Goal: Transaction & Acquisition: Book appointment/travel/reservation

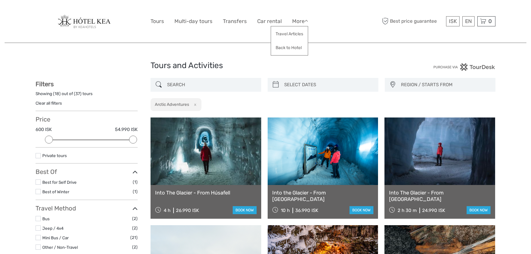
select select
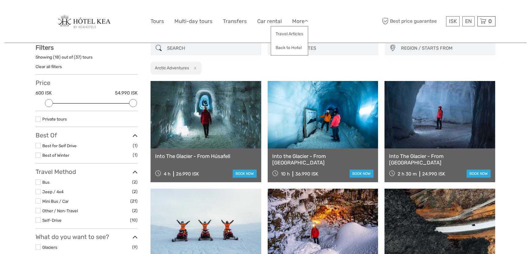
scroll to position [35, 0]
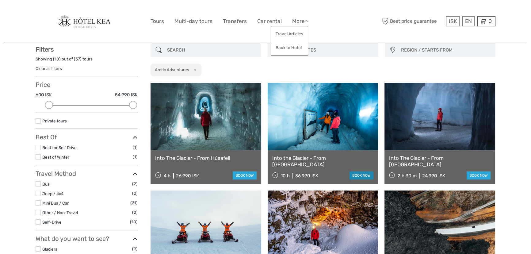
click at [357, 174] on link "book now" at bounding box center [362, 175] width 24 height 8
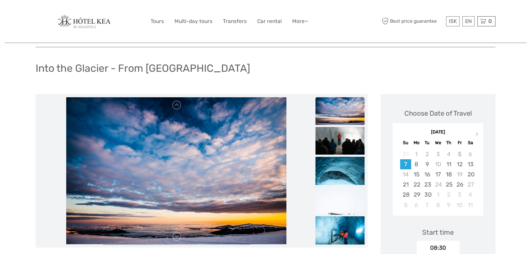
scroll to position [83, 0]
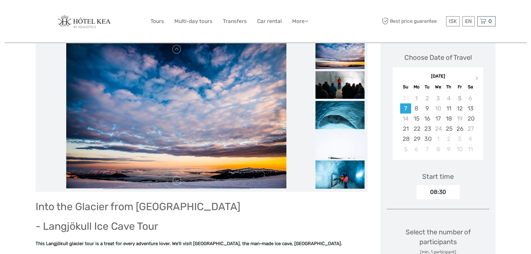
click at [182, 184] on img at bounding box center [176, 114] width 221 height 147
click at [179, 180] on link at bounding box center [177, 181] width 10 height 10
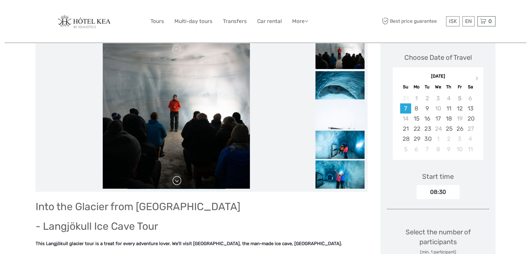
click at [179, 180] on link at bounding box center [177, 181] width 10 height 10
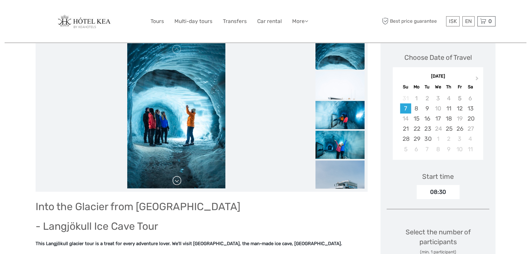
click at [179, 180] on link at bounding box center [177, 181] width 10 height 10
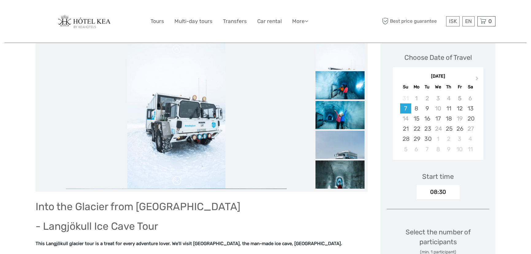
click at [179, 180] on link at bounding box center [177, 181] width 10 height 10
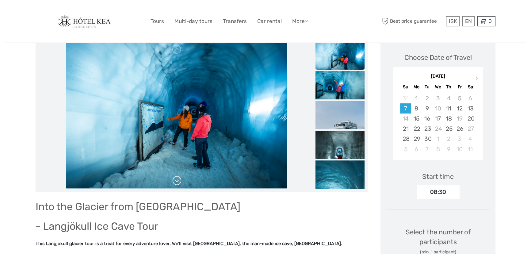
click at [179, 180] on link at bounding box center [177, 181] width 10 height 10
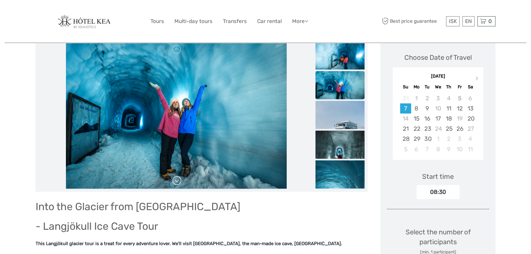
click at [179, 180] on link at bounding box center [177, 181] width 10 height 10
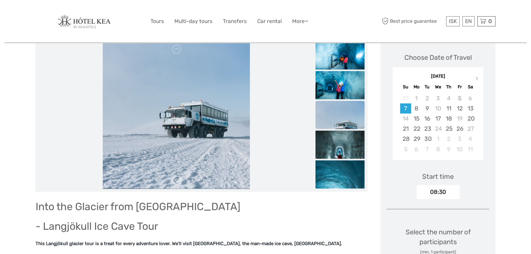
click at [179, 180] on link at bounding box center [177, 181] width 10 height 10
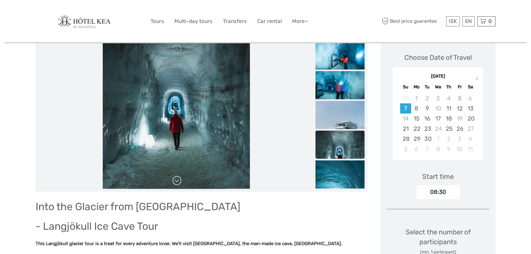
click at [179, 180] on link at bounding box center [177, 181] width 10 height 10
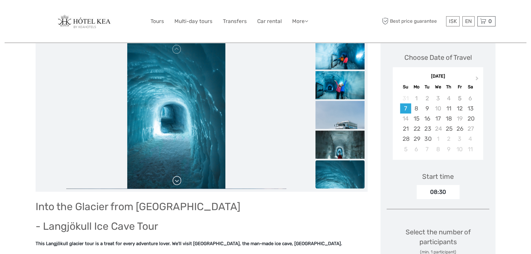
click at [179, 180] on link at bounding box center [177, 181] width 10 height 10
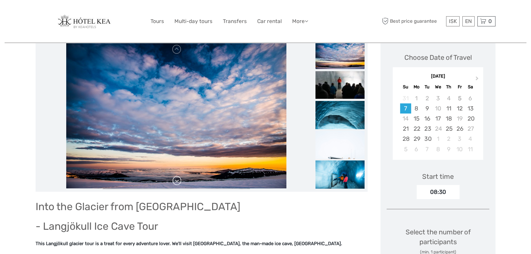
click at [179, 180] on link at bounding box center [177, 181] width 10 height 10
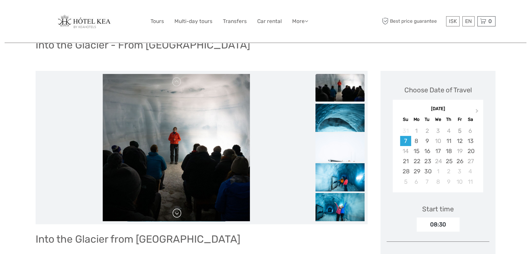
scroll to position [0, 0]
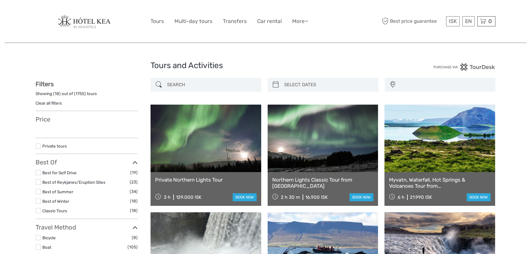
select select
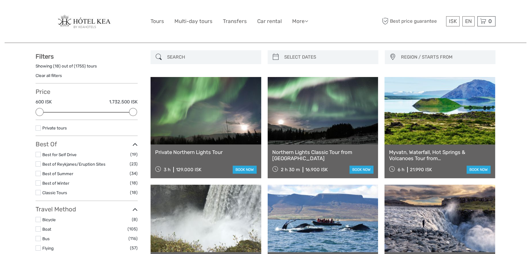
scroll to position [28, 0]
